Goal: Task Accomplishment & Management: Complete application form

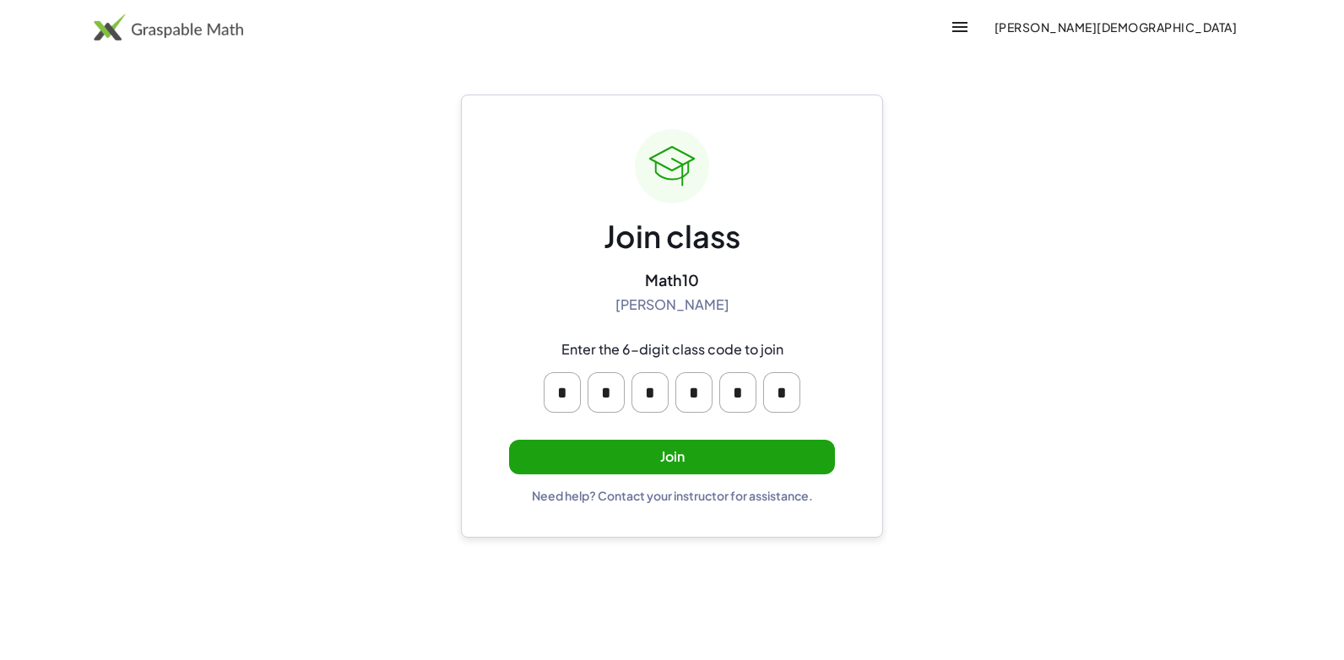
click at [637, 443] on button "Join" at bounding box center [672, 457] width 326 height 35
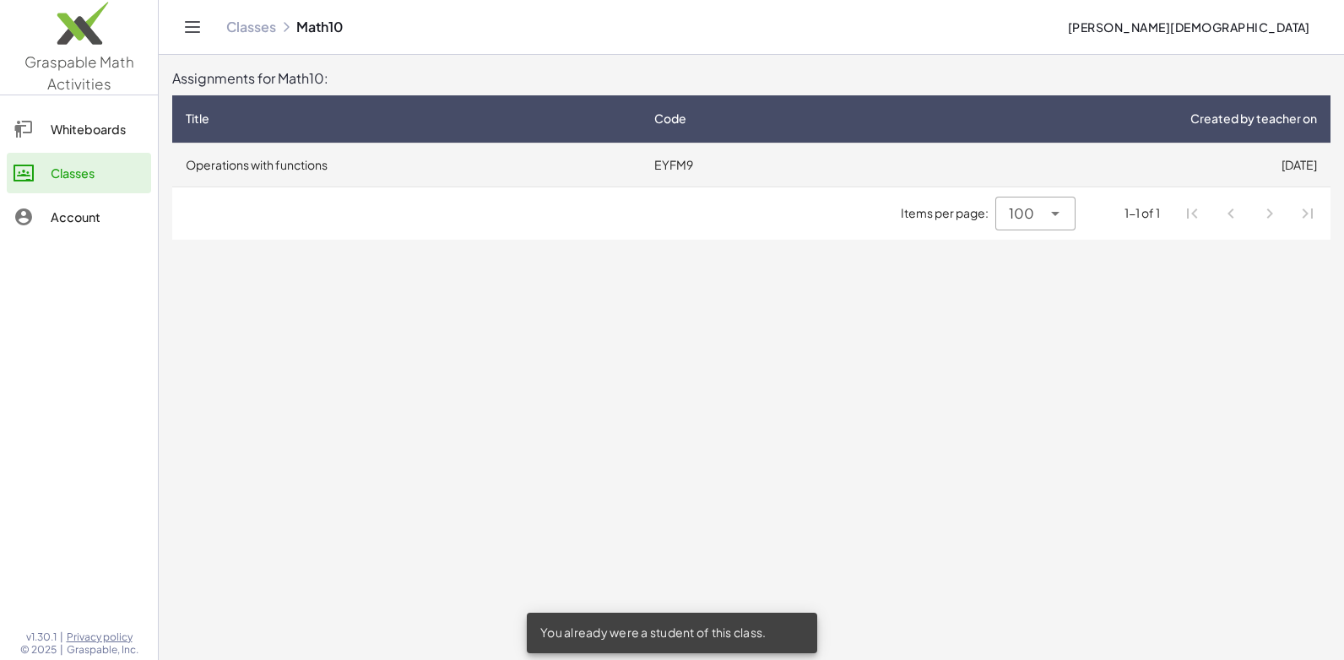
click at [568, 162] on td "Operations with functions" at bounding box center [406, 165] width 469 height 44
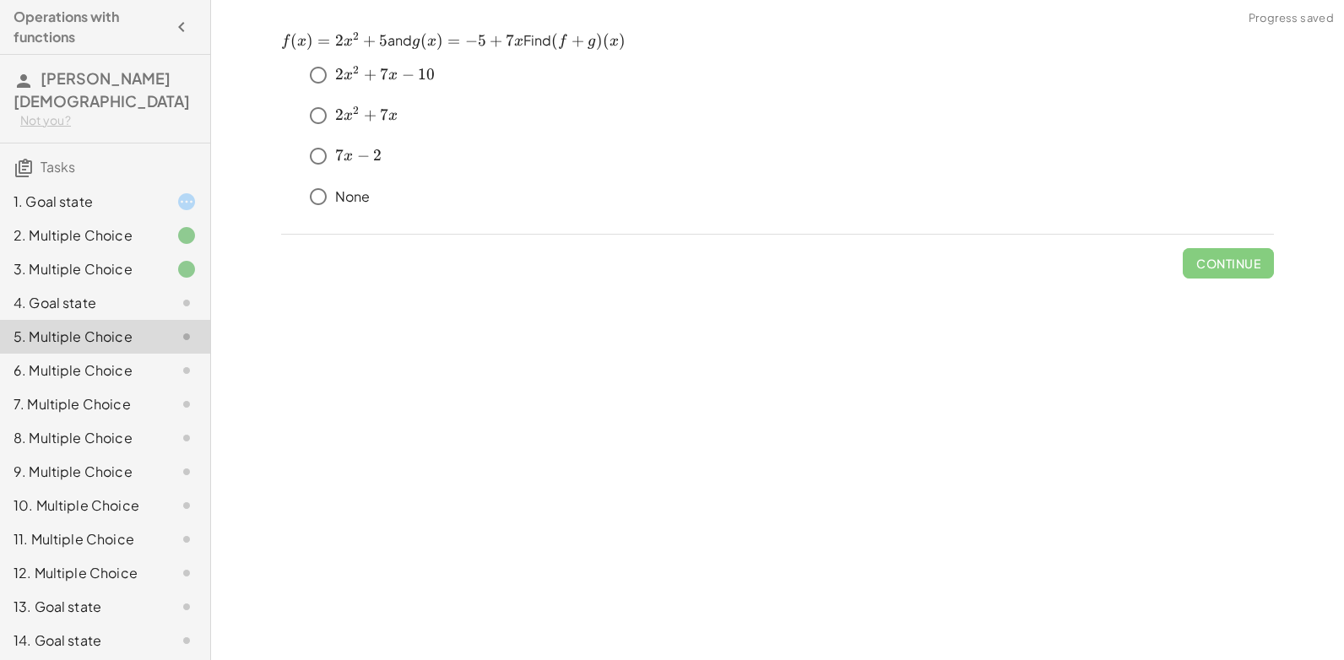
click at [136, 354] on div "4. Goal state" at bounding box center [105, 371] width 210 height 34
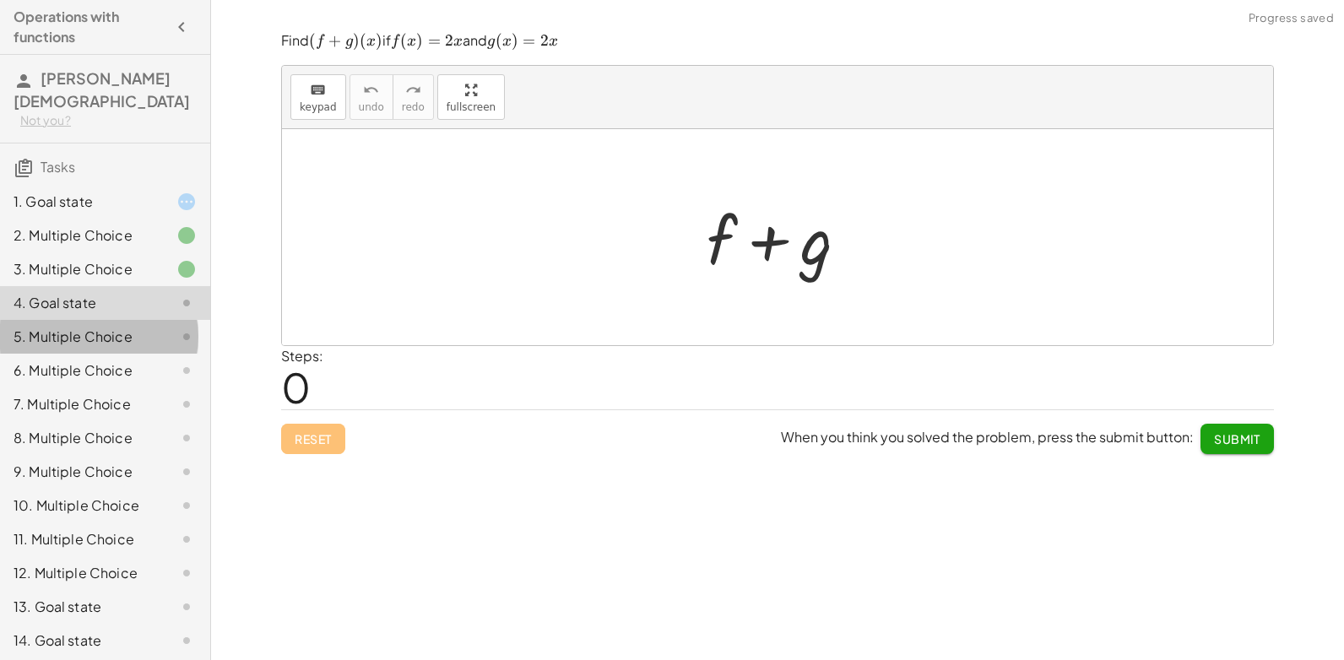
click at [108, 327] on div "5. Multiple Choice" at bounding box center [82, 337] width 136 height 20
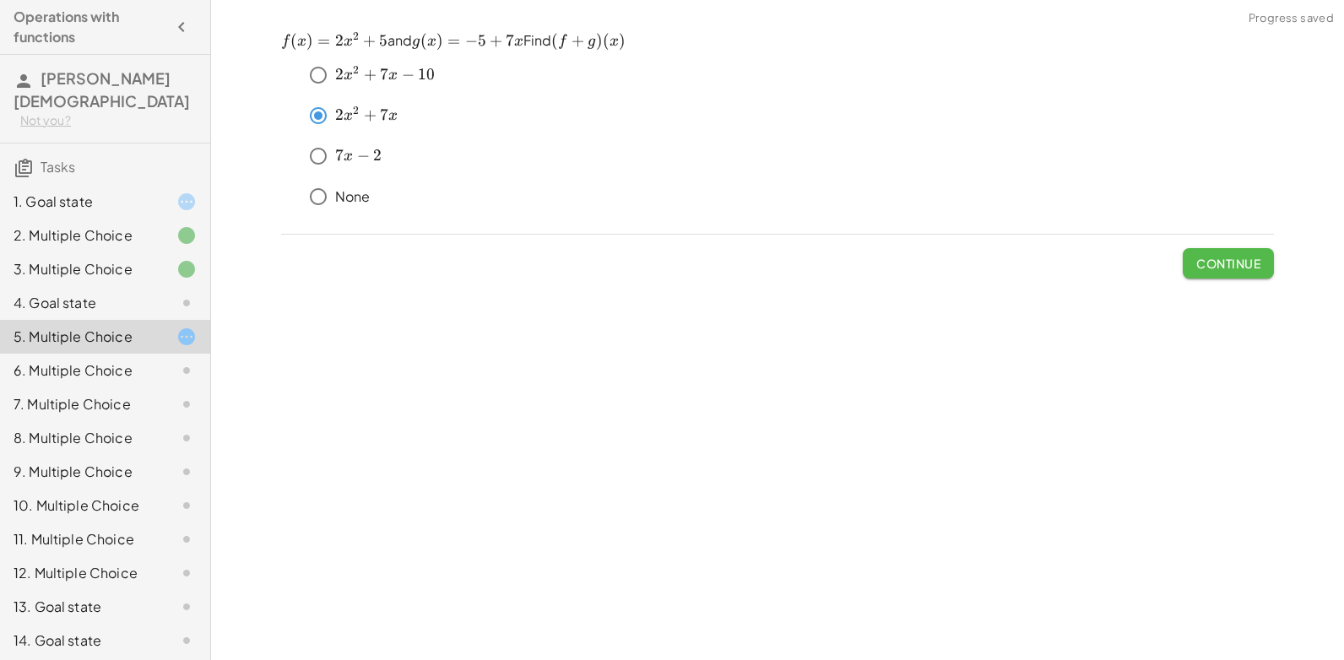
click at [1224, 254] on button "Continue" at bounding box center [1228, 263] width 91 height 30
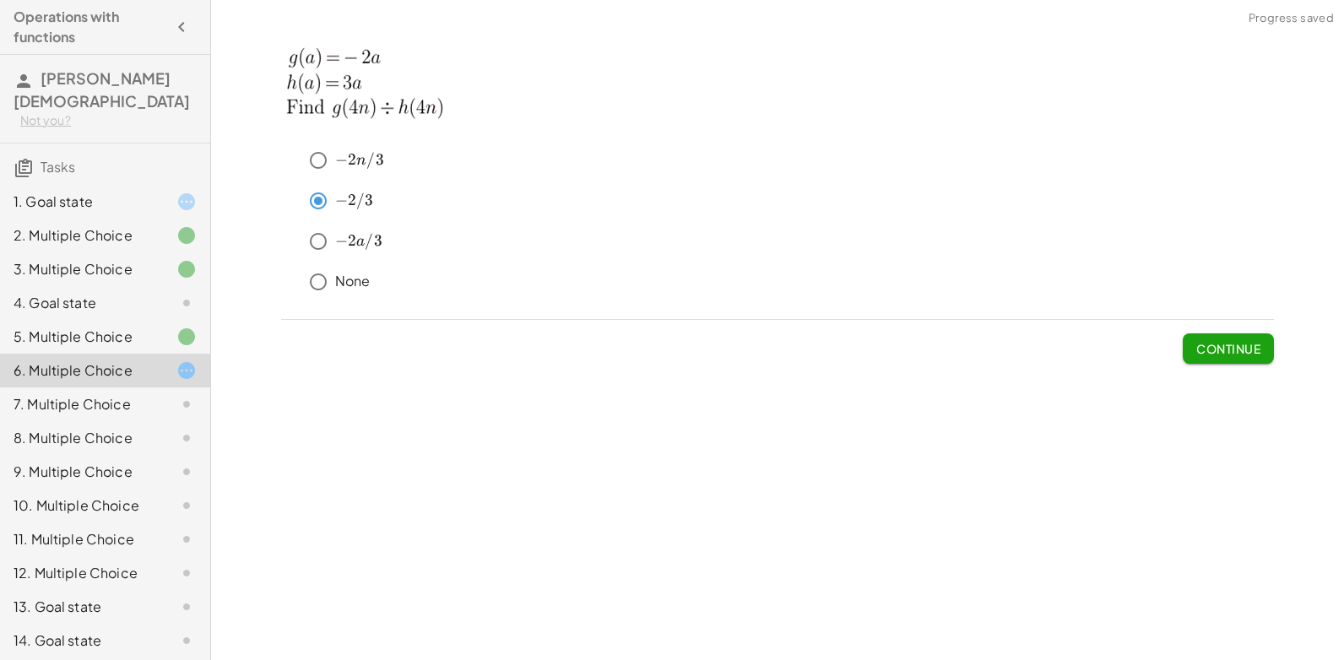
click at [1214, 359] on button "Continue" at bounding box center [1228, 349] width 91 height 30
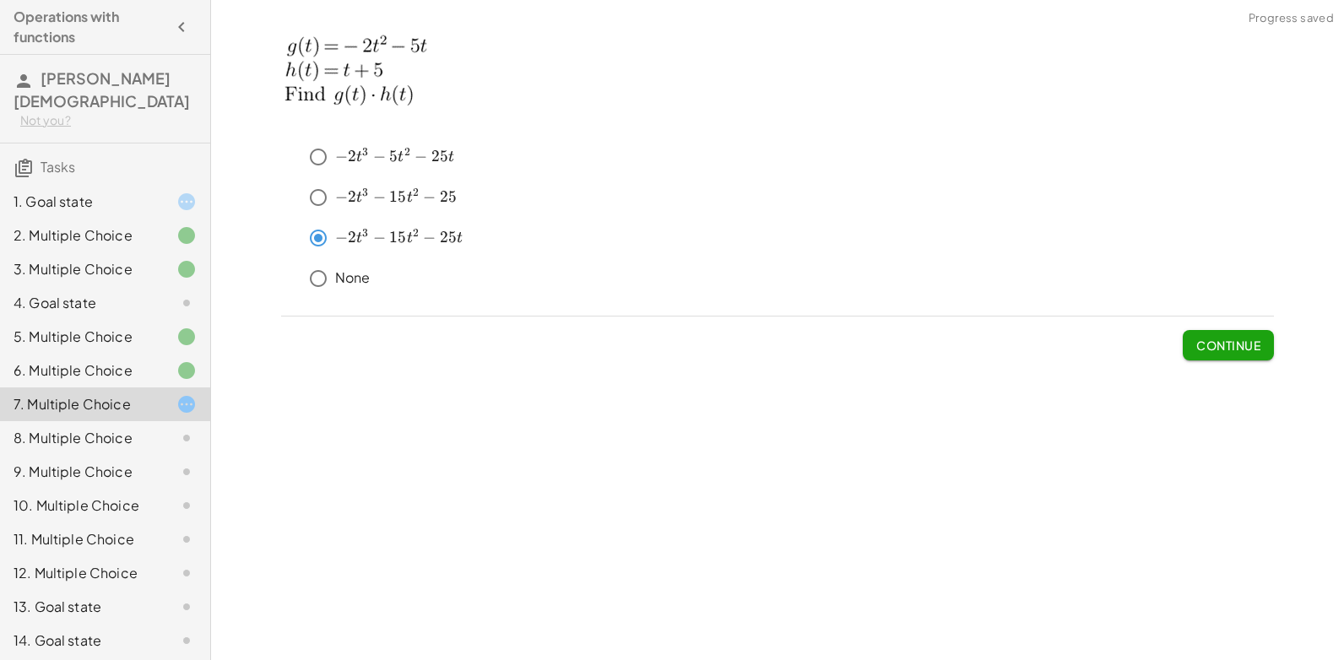
click at [1207, 338] on span "Continue" at bounding box center [1229, 345] width 64 height 15
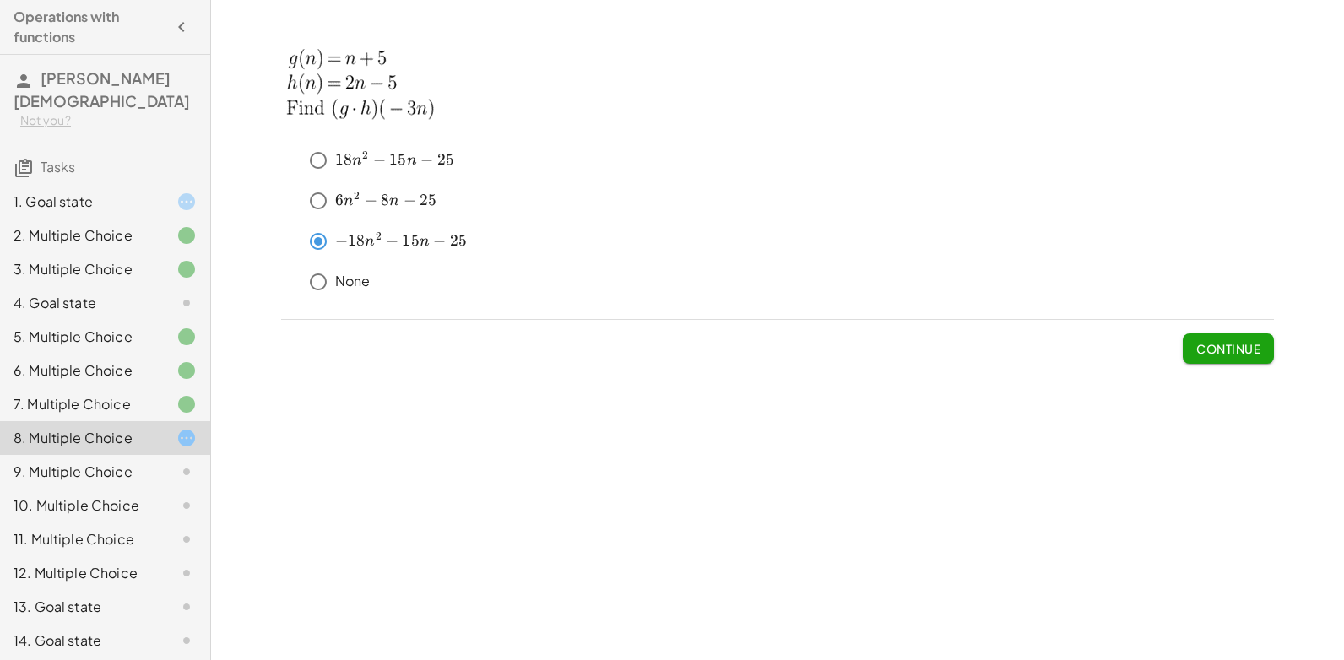
click at [346, 158] on span "18" at bounding box center [343, 159] width 17 height 19
click at [0, 0] on div "﻿ 18 n 2 − 15 n − 25 18n^2-15n-25 18 n 2 − 15 n − 25 ﻿ ﻿ 6 n 2 − 8 n − 25 6n^2-…" at bounding box center [0, 0] width 0 height 0
click at [1207, 353] on span "Continue" at bounding box center [1229, 348] width 64 height 15
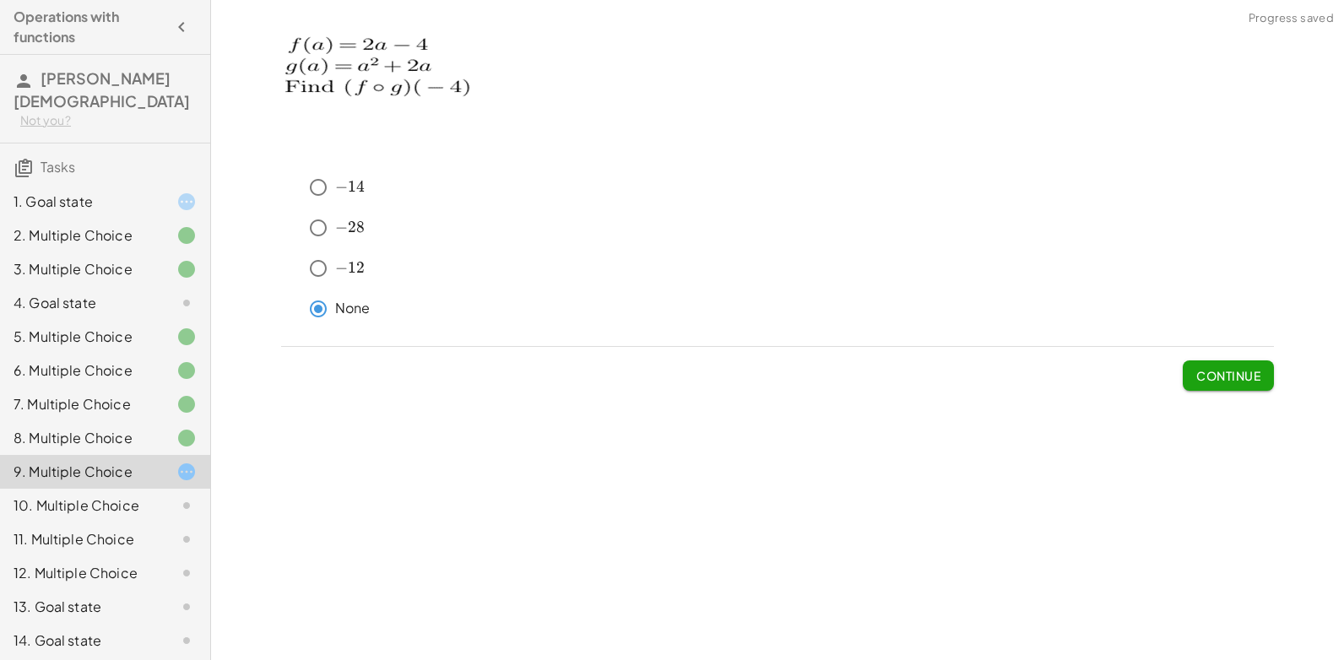
click at [0, 0] on div "﻿ − 14 -14 − 14 ﻿ ﻿ − 28 -28 − 28 ﻿ ﻿ − 12 -12 − 12 ﻿ None Continue" at bounding box center [0, 0] width 0 height 0
click at [1206, 386] on button "Continue" at bounding box center [1228, 376] width 91 height 30
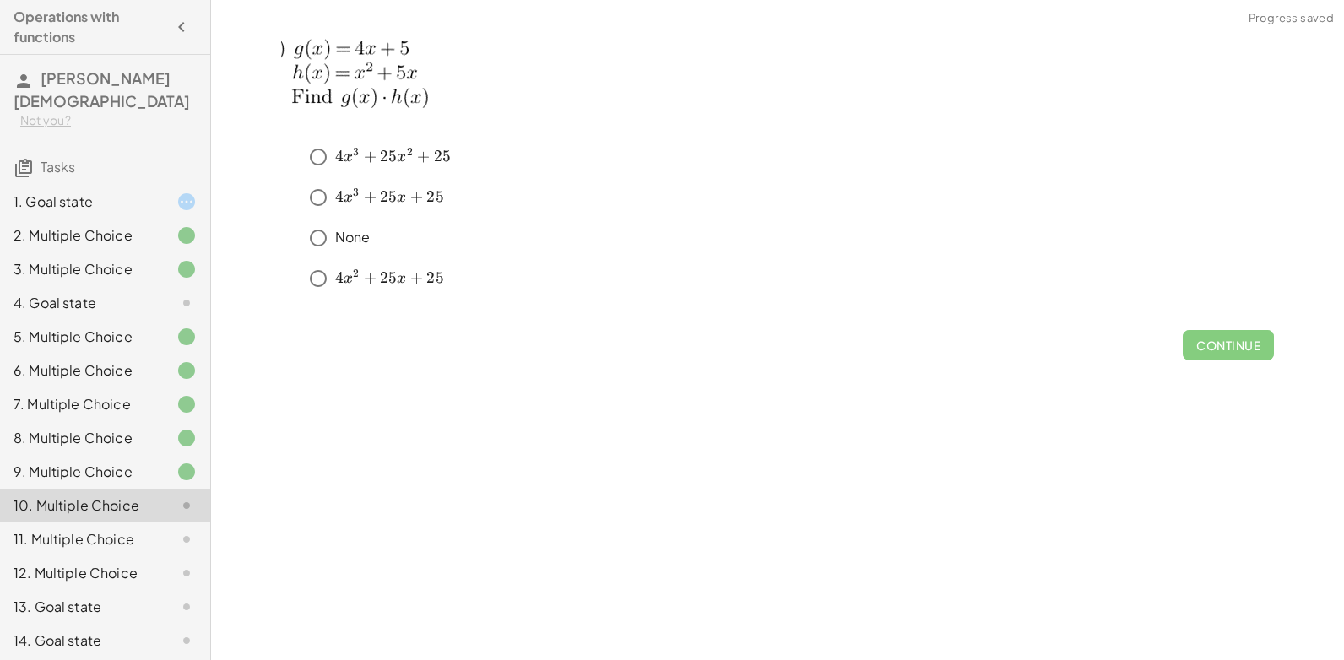
scroll to position [27, 0]
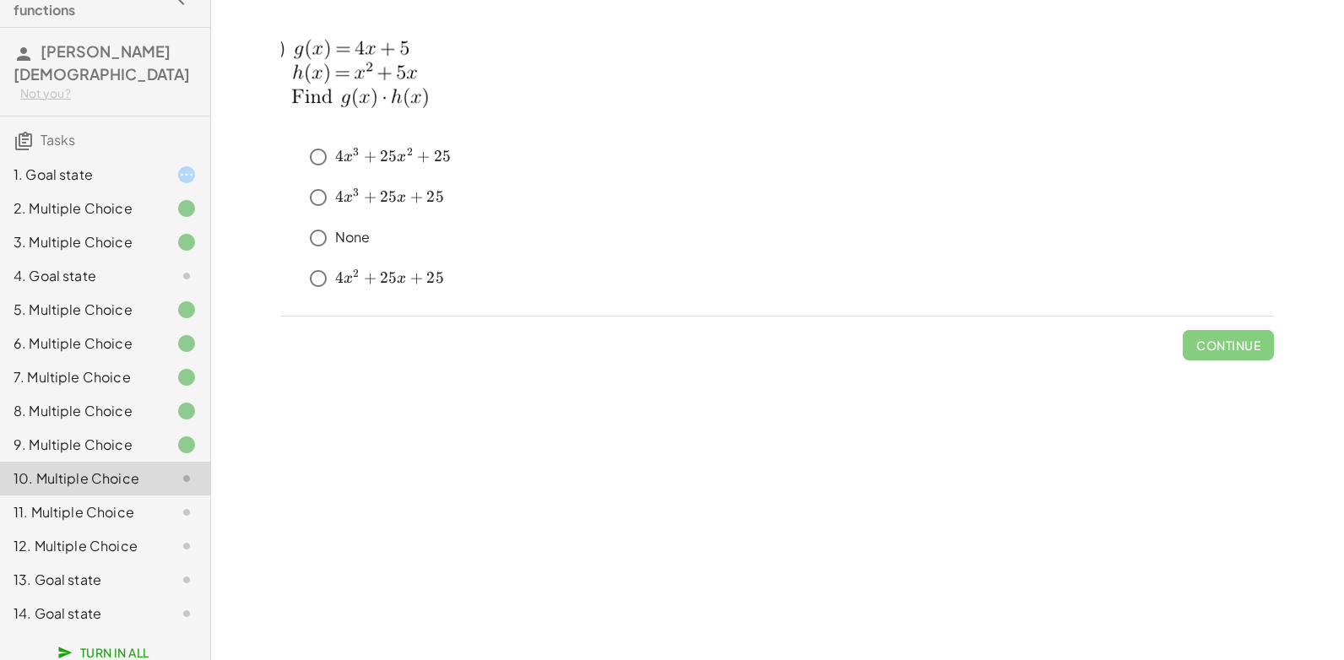
click at [93, 469] on div "10. Multiple Choice" at bounding box center [82, 479] width 136 height 20
click at [90, 502] on div "11. Multiple Choice" at bounding box center [82, 512] width 136 height 20
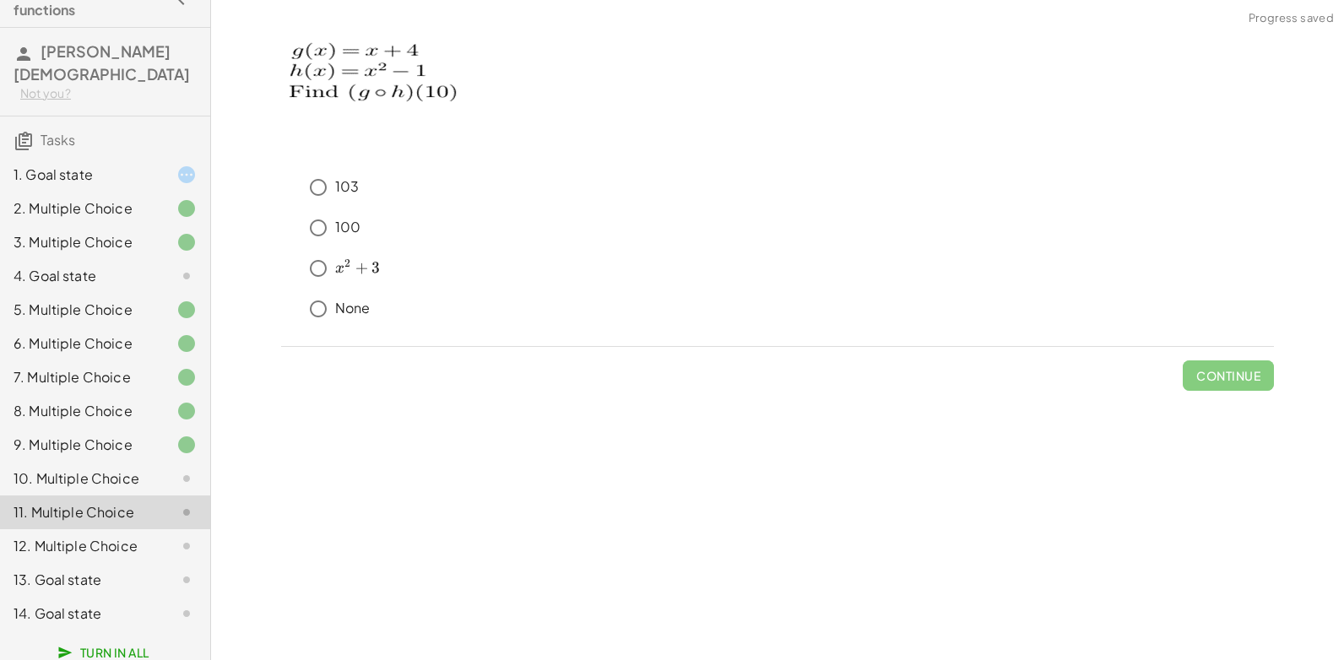
click at [90, 469] on div "10. Multiple Choice" at bounding box center [82, 479] width 136 height 20
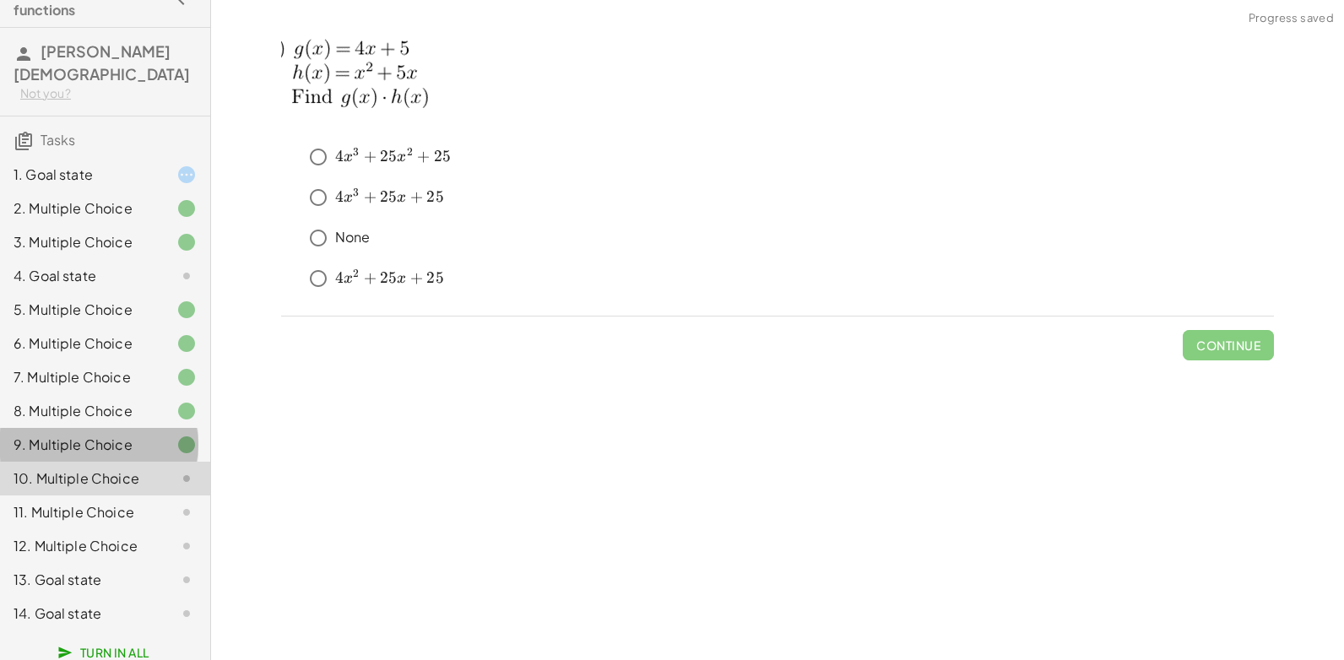
click at [128, 496] on div "9. Multiple Choice" at bounding box center [105, 513] width 210 height 34
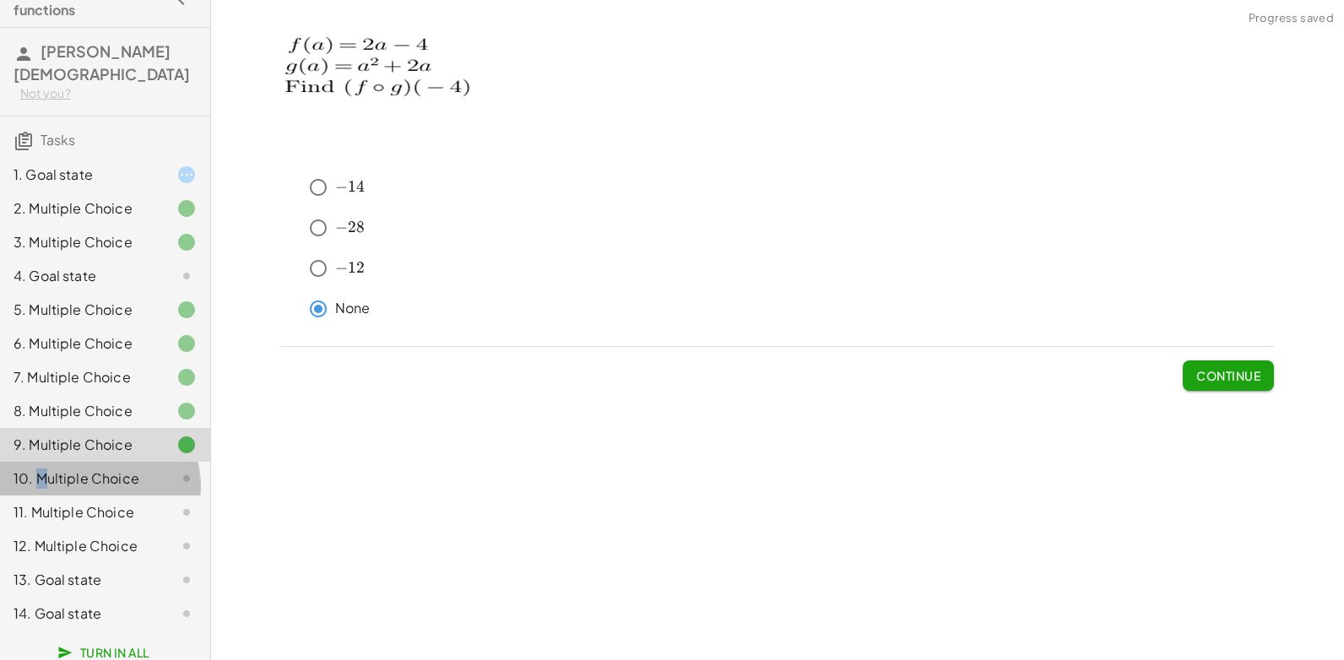
click at [41, 469] on div "10. Multiple Choice" at bounding box center [82, 479] width 136 height 20
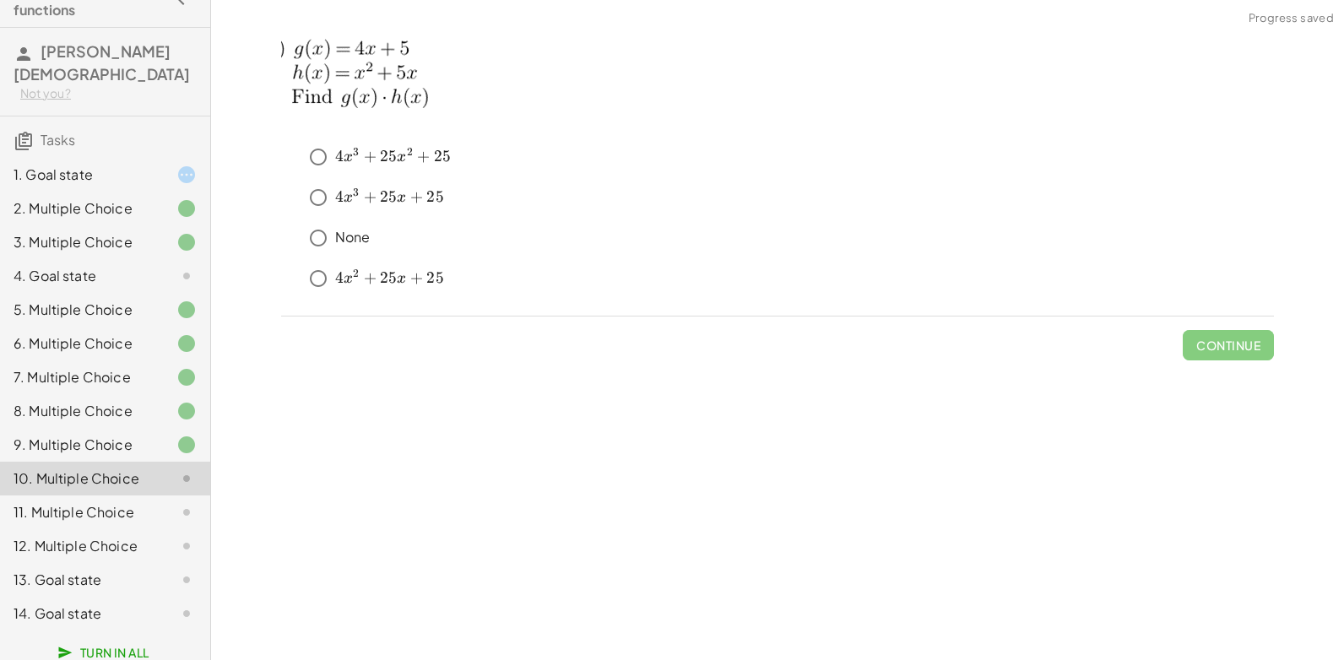
drag, startPoint x: 41, startPoint y: 452, endPoint x: 345, endPoint y: 429, distance: 304.9
click at [345, 429] on div "keyboard keypad undo undo redo redo fullscreen × Steps: 0 Reset When you think …" at bounding box center [777, 330] width 1133 height 660
click at [1237, 345] on span "Continue" at bounding box center [1229, 345] width 64 height 15
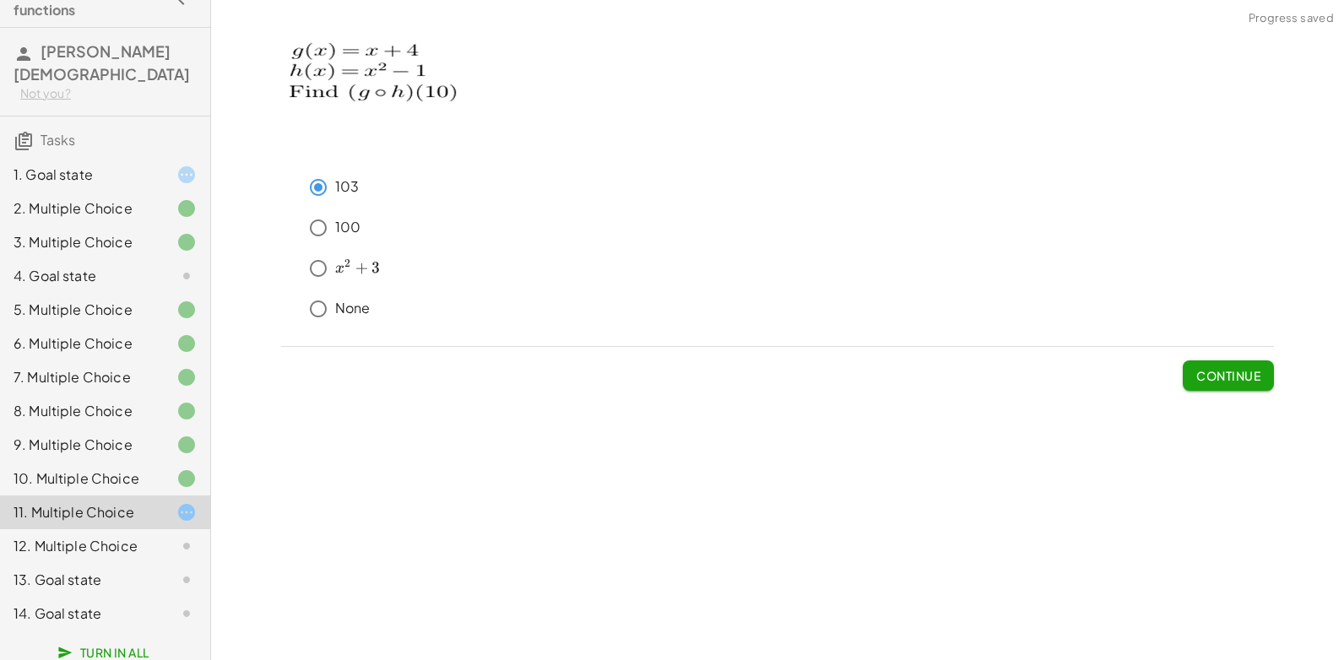
click at [1176, 379] on div "Continue" at bounding box center [777, 369] width 993 height 44
click at [1198, 381] on span "Continue" at bounding box center [1229, 375] width 64 height 15
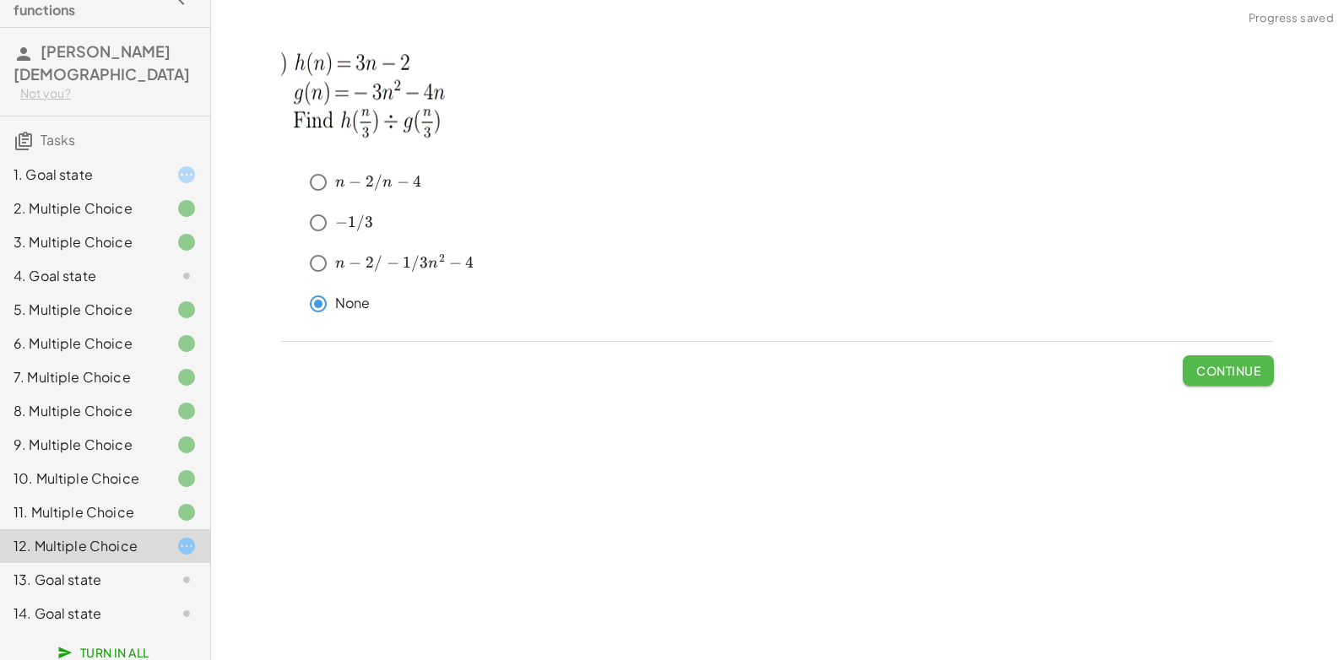
click at [1216, 378] on button "Continue" at bounding box center [1228, 371] width 91 height 30
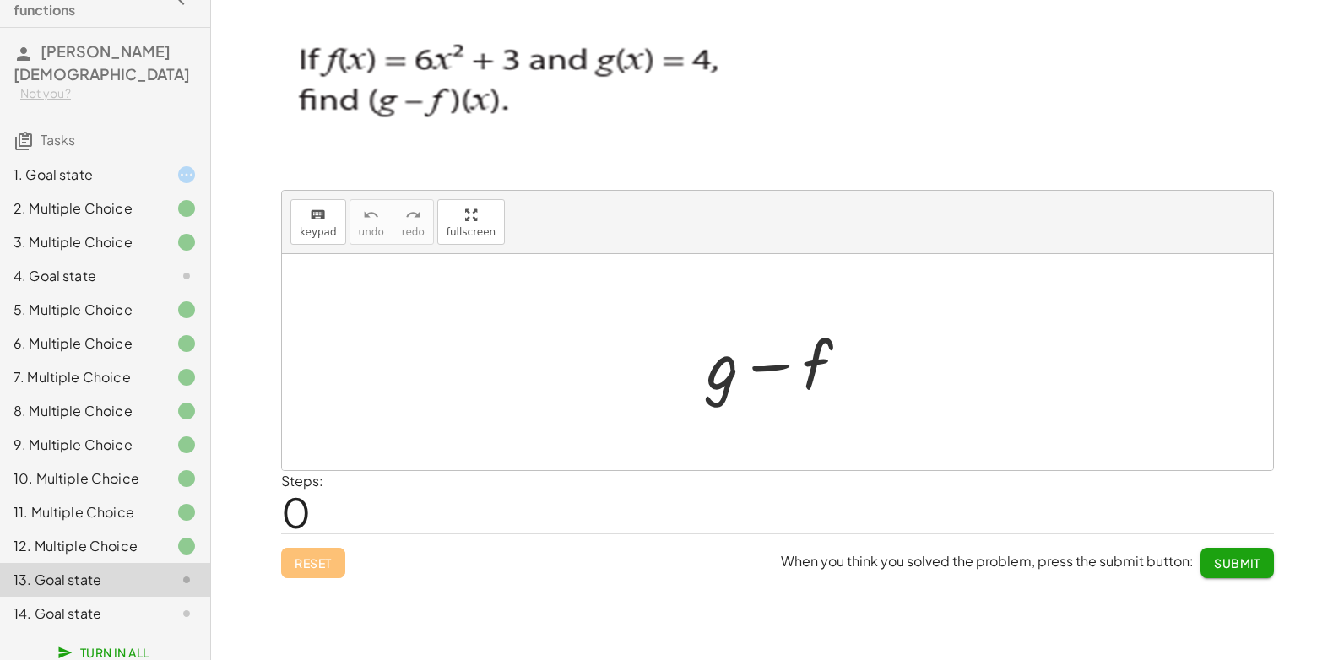
click at [89, 165] on div "1. Goal state" at bounding box center [82, 175] width 136 height 20
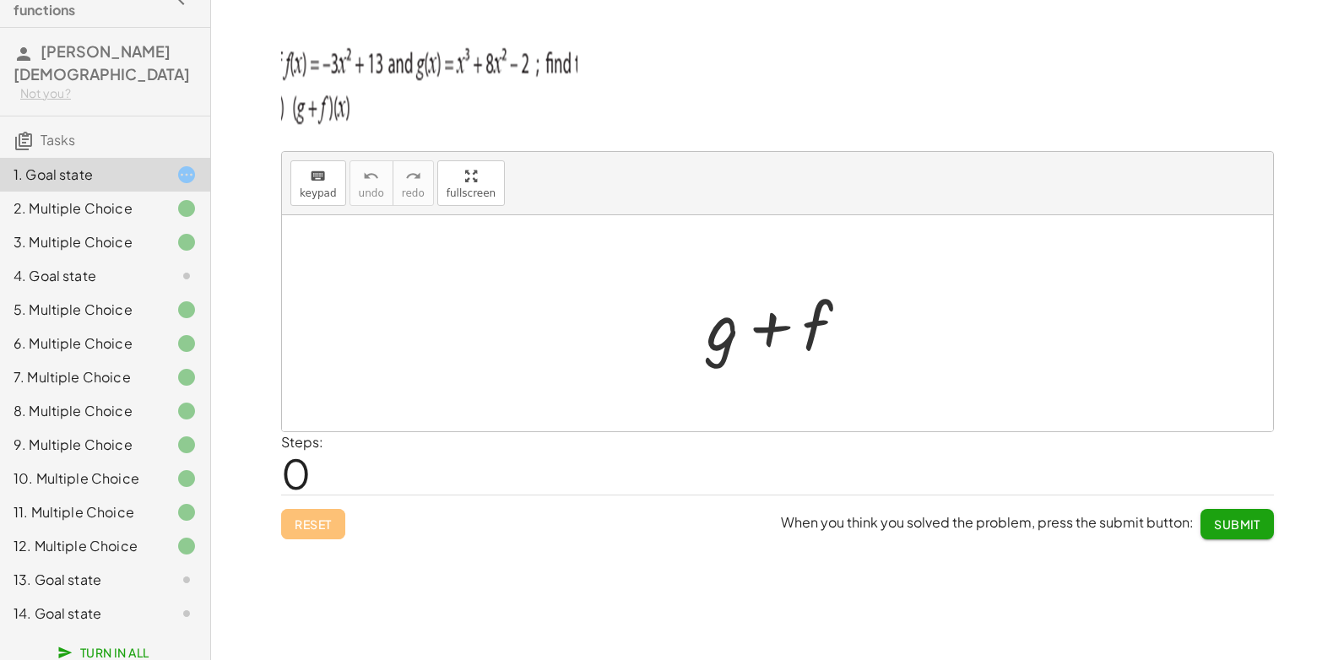
click at [730, 316] on div at bounding box center [784, 323] width 172 height 87
click at [743, 328] on div at bounding box center [784, 323] width 172 height 87
click at [799, 318] on div at bounding box center [784, 323] width 172 height 87
click at [735, 345] on div at bounding box center [784, 323] width 172 height 87
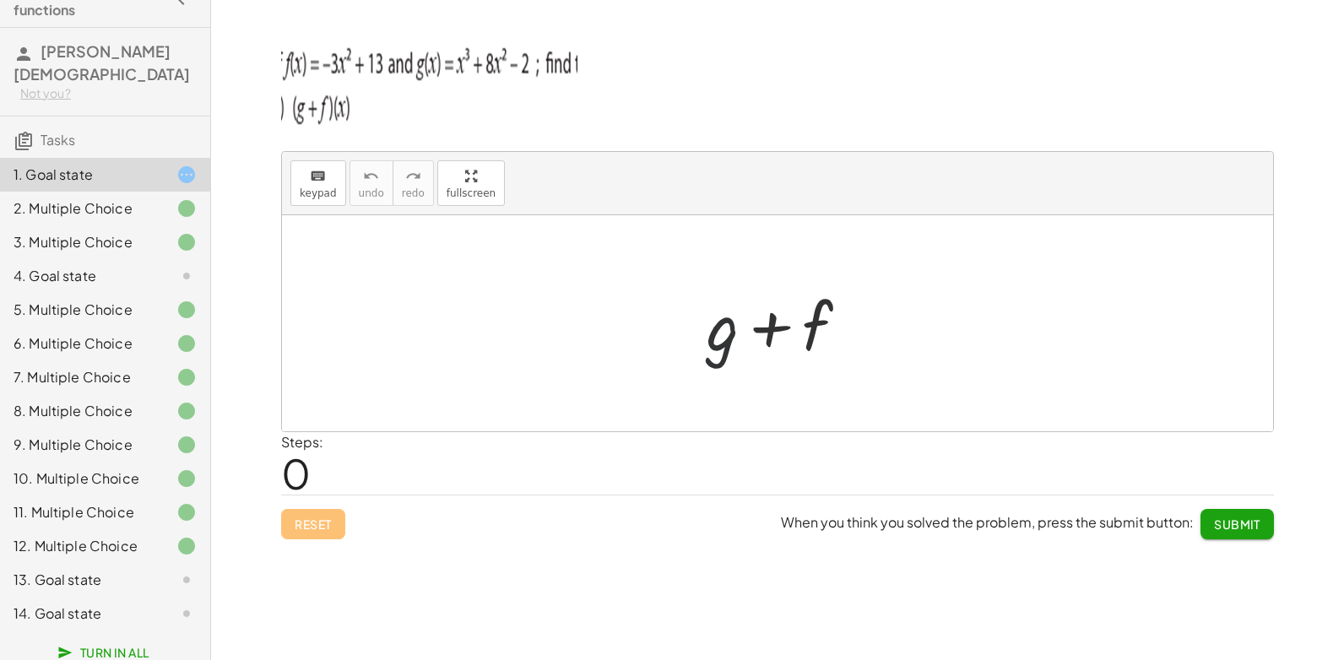
click at [710, 336] on div at bounding box center [784, 323] width 172 height 87
click at [1219, 530] on span "Submit" at bounding box center [1237, 524] width 46 height 15
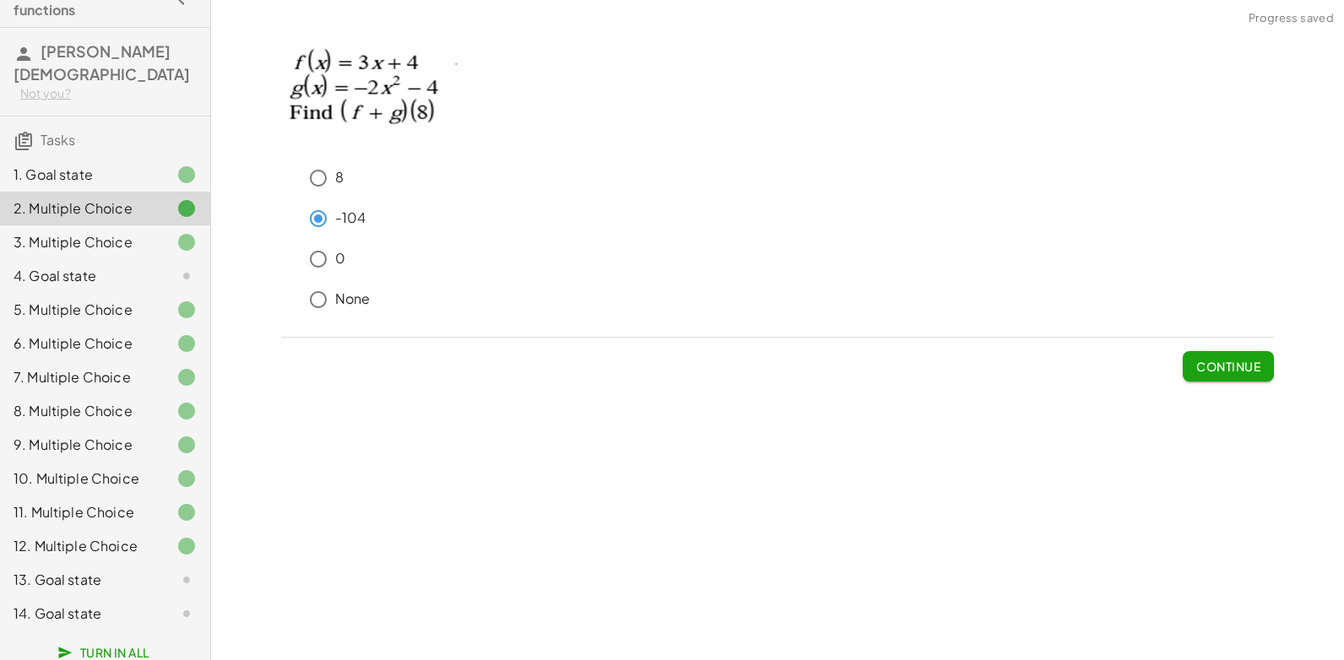
click at [177, 266] on icon at bounding box center [187, 276] width 20 height 20
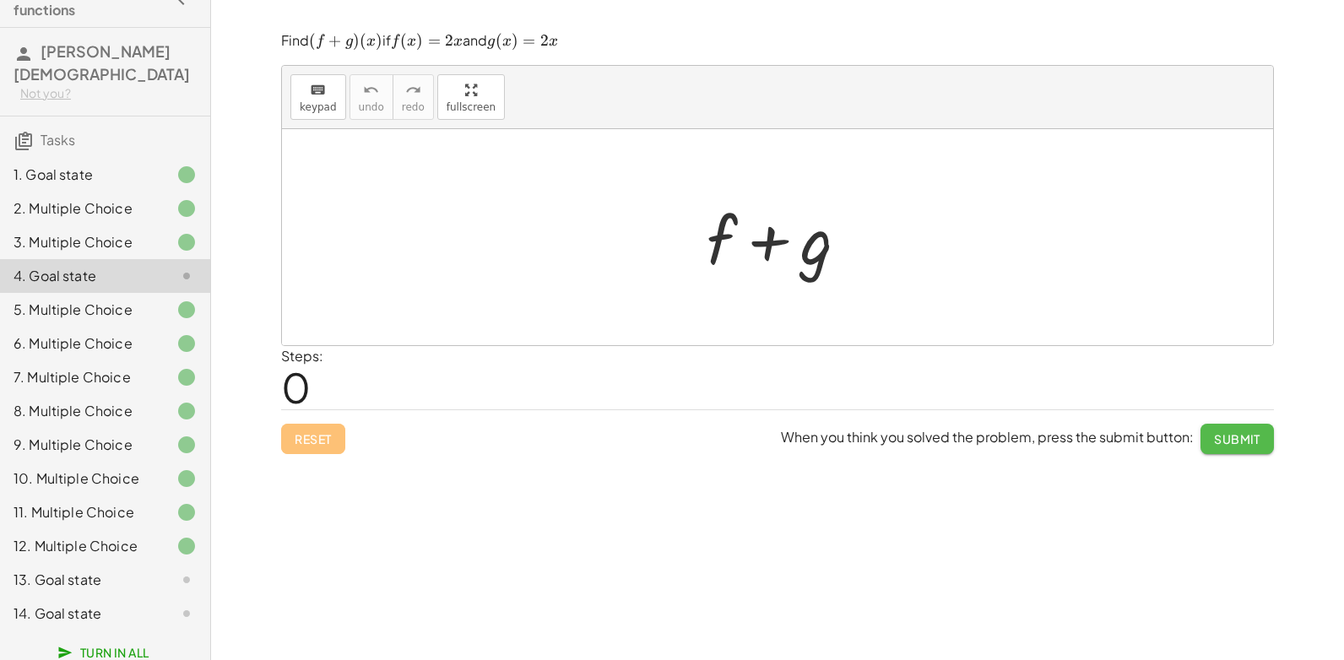
click at [1267, 428] on button "Submit" at bounding box center [1237, 439] width 73 height 30
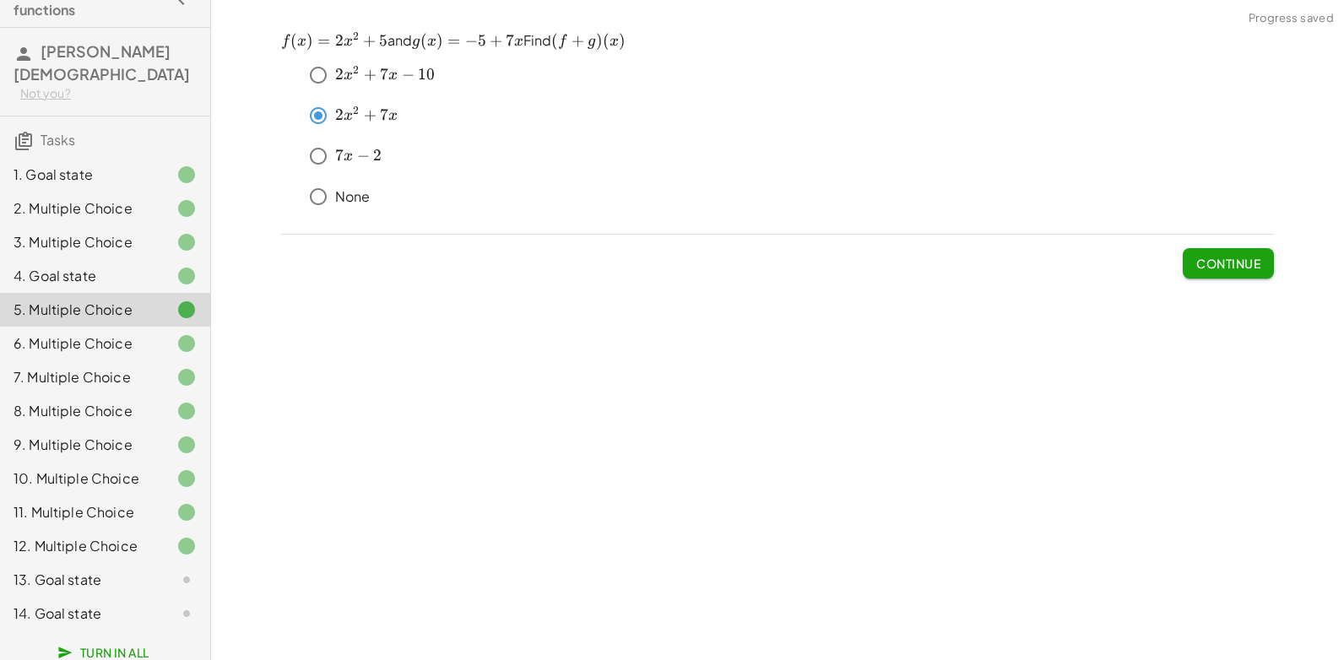
click at [81, 563] on div "13. Goal state" at bounding box center [105, 580] width 210 height 34
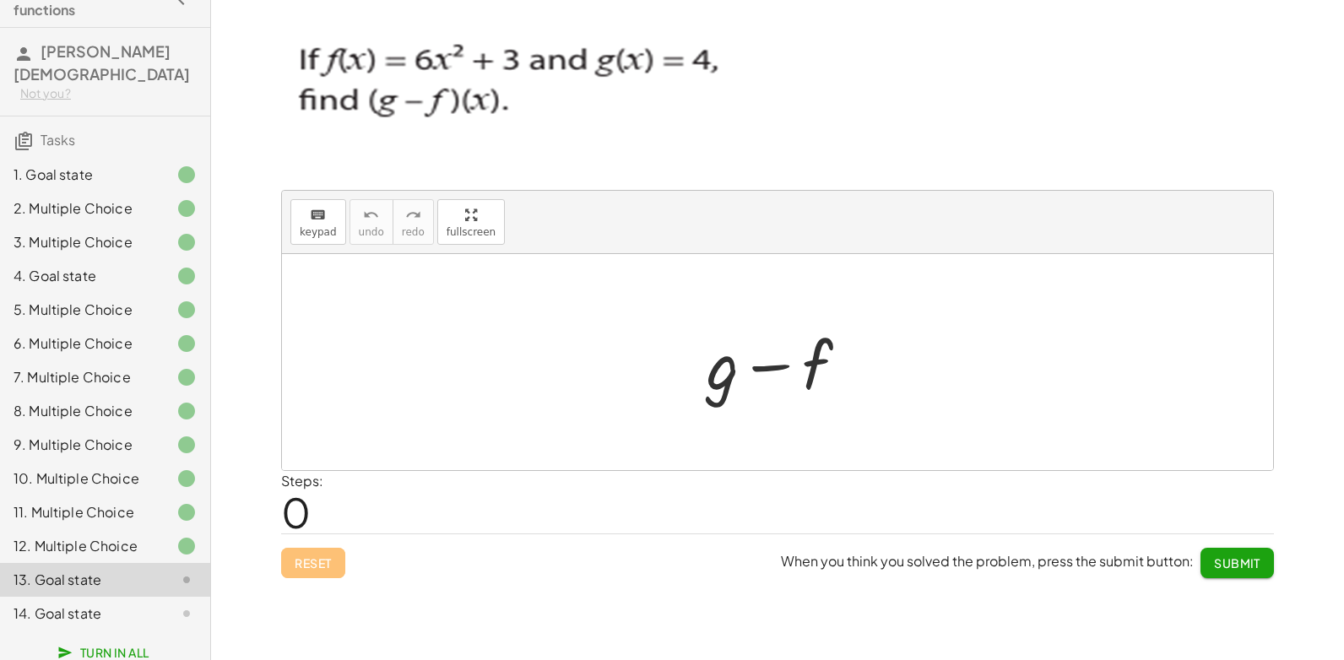
click at [0, 0] on div "keyboard keypad undo undo redo redo fullscreen + g − f × Steps: 0 Reset When yo…" at bounding box center [0, 0] width 0 height 0
click at [1241, 575] on button "Submit" at bounding box center [1237, 563] width 73 height 30
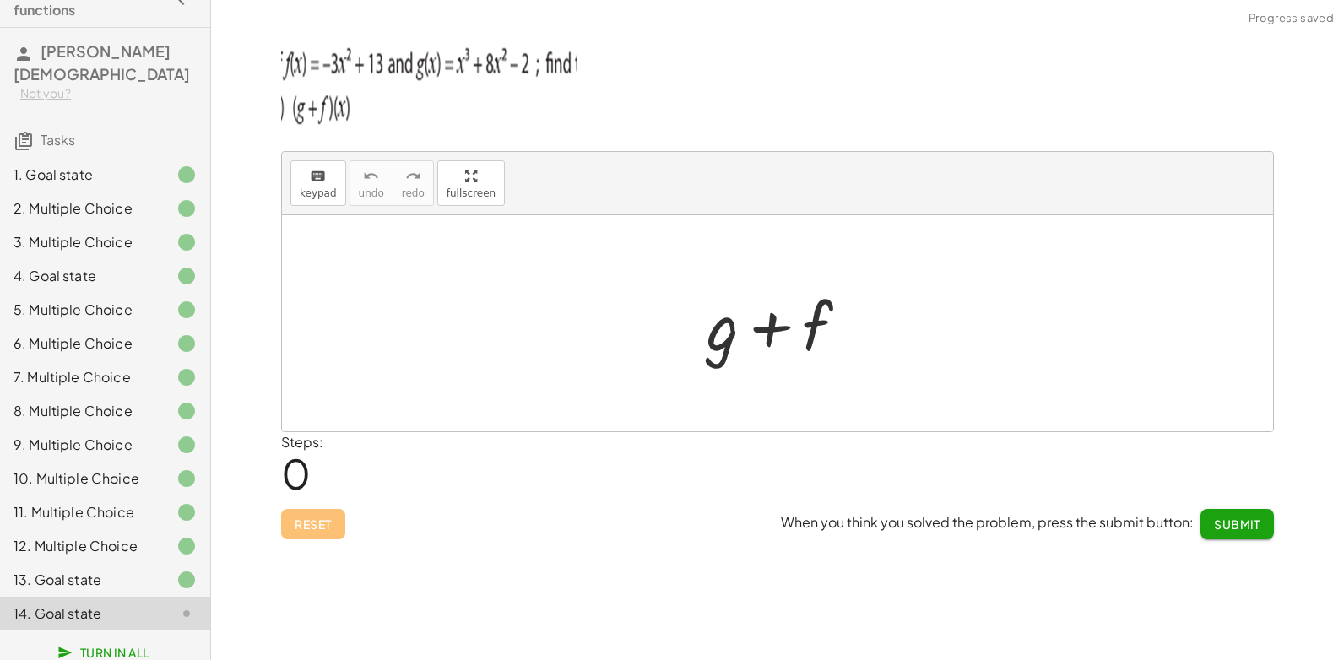
click at [111, 604] on div "14. Goal state" at bounding box center [82, 614] width 136 height 20
click at [71, 618] on div "14. Goal state" at bounding box center [105, 614] width 210 height 34
click at [1243, 524] on span "Submit" at bounding box center [1237, 524] width 46 height 15
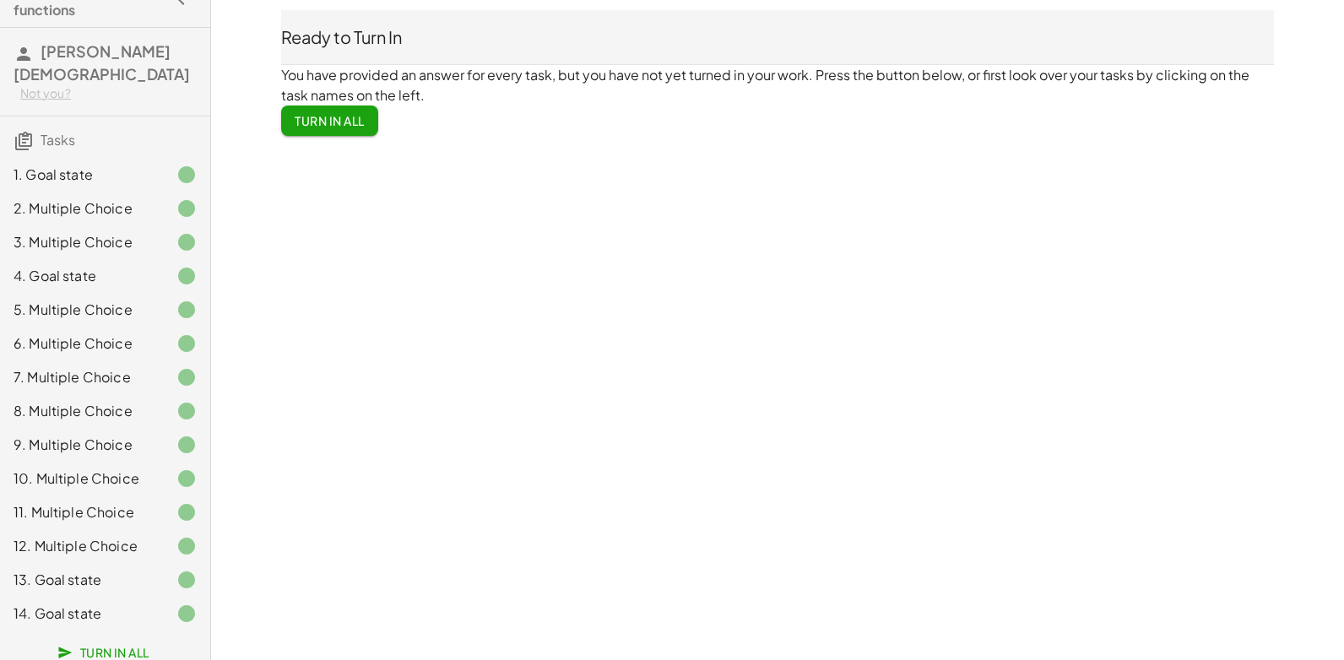
click at [360, 120] on span "Turn In All" at bounding box center [330, 120] width 70 height 15
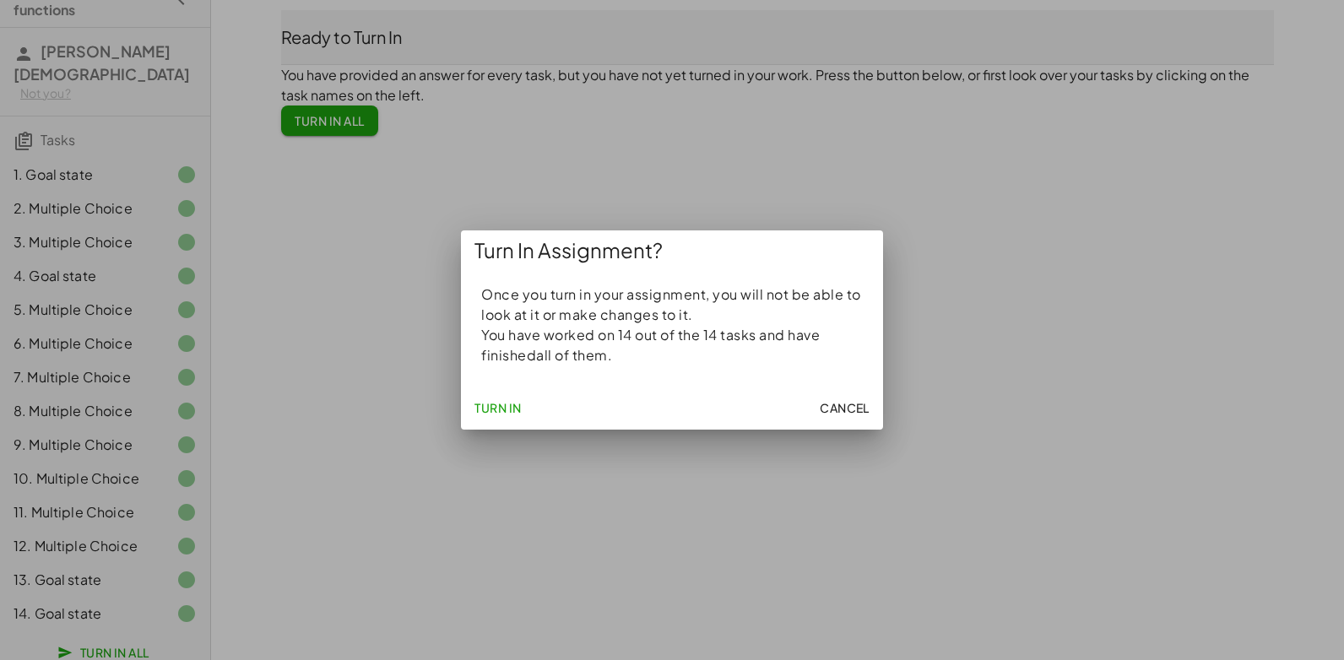
click at [484, 405] on span "Turn In" at bounding box center [498, 407] width 47 height 15
